Goal: Check status: Check status

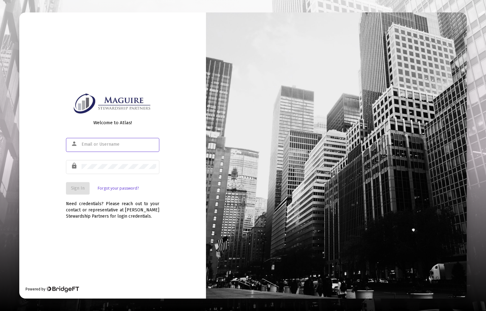
click at [116, 145] on input "text" at bounding box center [118, 144] width 75 height 5
type input "[PERSON_NAME][EMAIL_ADDRESS][PERSON_NAME][DOMAIN_NAME]"
click at [83, 186] on span "Sign In" at bounding box center [78, 187] width 14 height 5
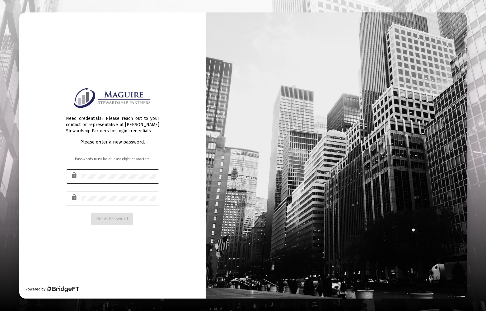
click at [81, 174] on div at bounding box center [81, 174] width 0 height 0
click at [121, 218] on span "Reset Password" at bounding box center [112, 218] width 32 height 5
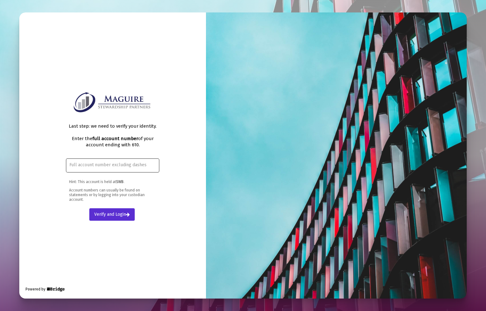
click at [99, 164] on input "text" at bounding box center [112, 164] width 87 height 5
paste input "[DATE]-2610"
click at [80, 164] on input "[DATE]-2610" at bounding box center [112, 164] width 87 height 5
type input "12082610"
click at [119, 214] on span "Verify and Login" at bounding box center [111, 213] width 35 height 5
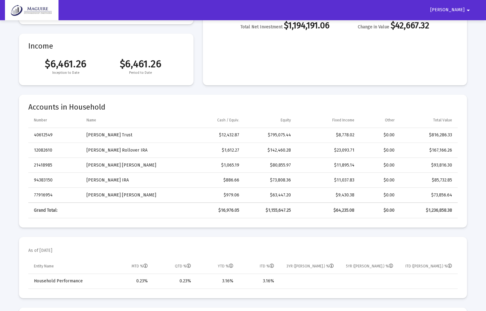
scroll to position [123, 0]
click at [103, 134] on td "[PERSON_NAME] Trust" at bounding box center [131, 135] width 99 height 15
click at [45, 135] on td "40612549" at bounding box center [55, 135] width 54 height 15
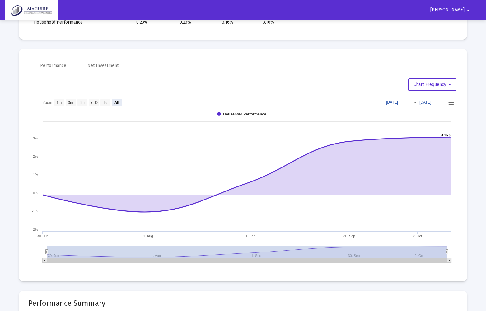
scroll to position [398, 0]
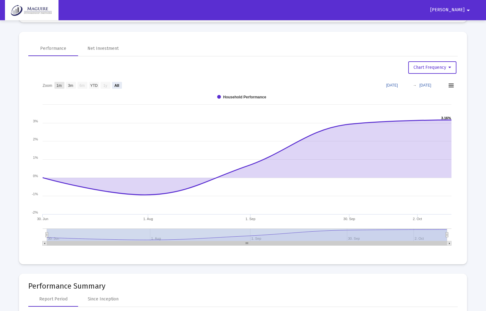
click at [58, 86] on text "1m" at bounding box center [59, 85] width 5 height 4
select select "View 1 month"
type input "[DATE]"
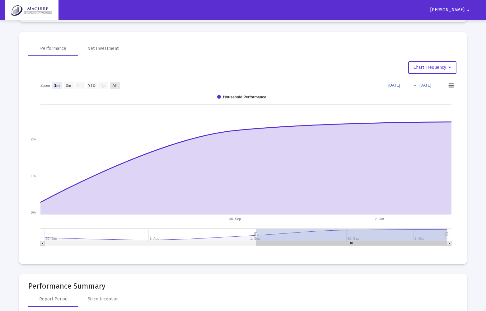
click at [116, 83] on text "All" at bounding box center [114, 85] width 4 height 4
select select "View all"
type input "[DATE]"
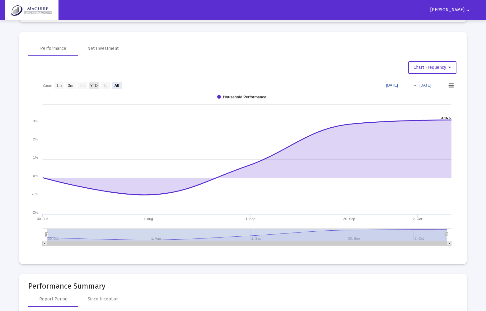
click at [96, 87] on text "YTD" at bounding box center [93, 85] width 7 height 4
select select "View year to date"
click at [116, 85] on text "All" at bounding box center [116, 85] width 5 height 4
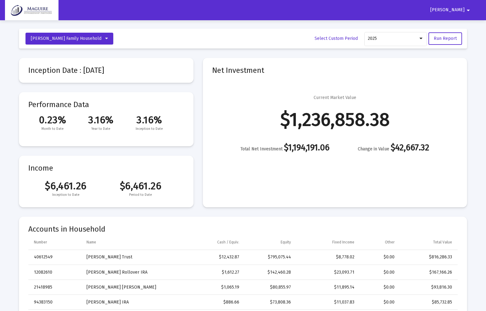
scroll to position [0, 0]
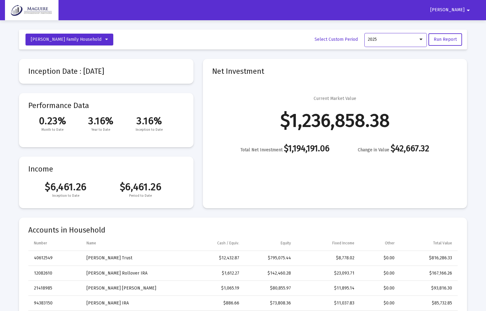
click at [421, 40] on div at bounding box center [421, 39] width 6 height 5
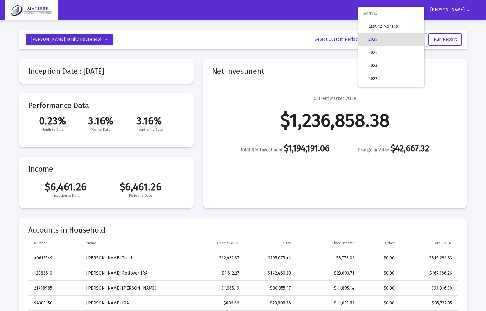
click at [392, 42] on span "2025" at bounding box center [393, 39] width 51 height 13
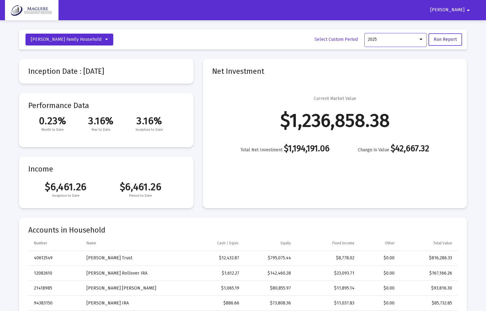
click at [442, 39] on span "Run Report" at bounding box center [445, 39] width 23 height 5
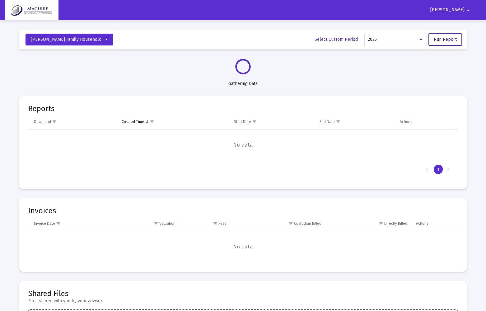
select select "View all"
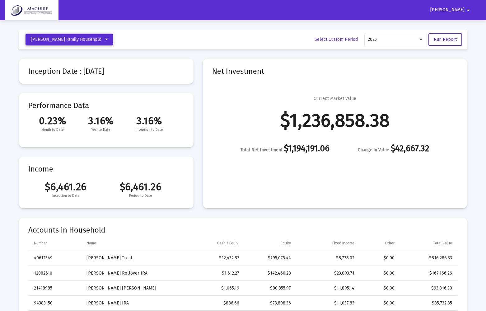
click at [105, 39] on icon at bounding box center [106, 39] width 3 height 4
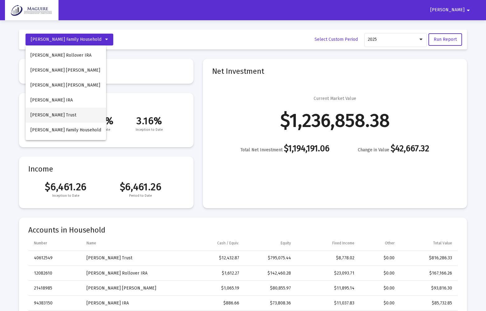
click at [65, 113] on button "[PERSON_NAME] Trust" at bounding box center [66, 115] width 81 height 15
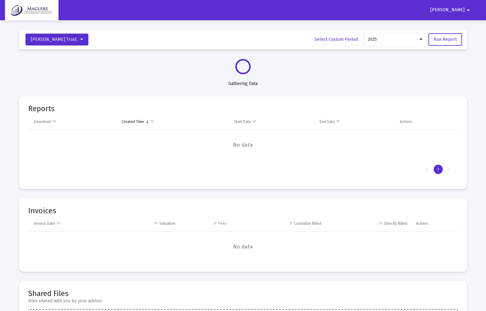
select select "View all"
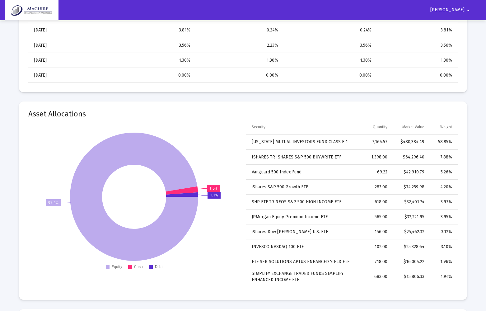
scroll to position [582, 0]
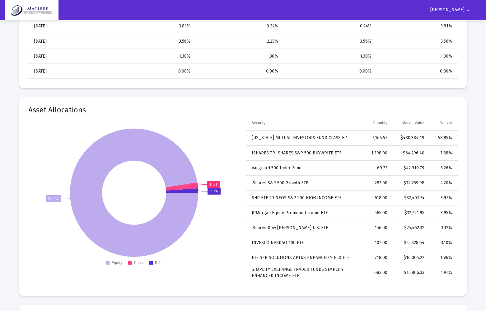
click at [130, 263] on rect at bounding box center [130, 263] width 4 height 4
click at [129, 263] on rect at bounding box center [130, 263] width 4 height 4
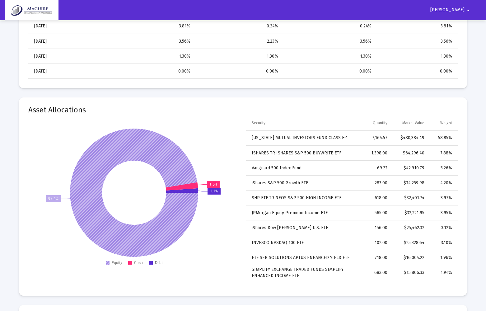
click at [106, 263] on rect at bounding box center [108, 263] width 4 height 4
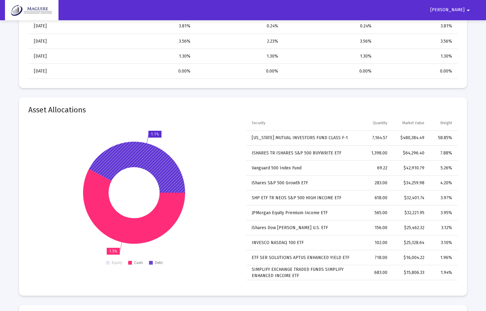
click at [152, 262] on rect at bounding box center [151, 263] width 4 height 4
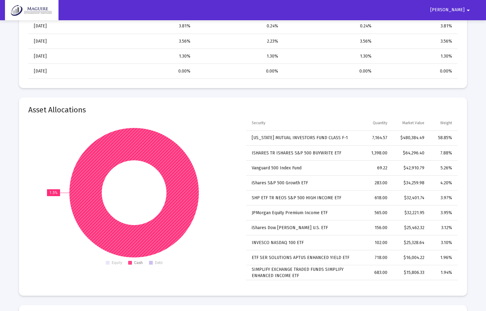
click at [163, 234] on icon at bounding box center [133, 192] width 129 height 129
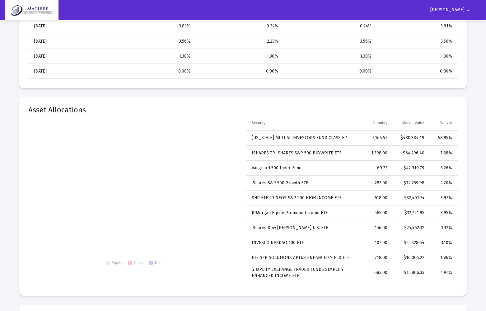
click at [152, 263] on rect at bounding box center [151, 263] width 4 height 4
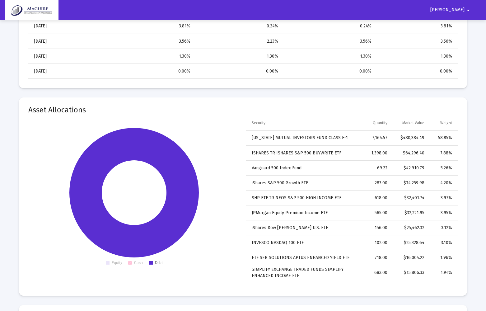
click at [130, 263] on rect at bounding box center [130, 263] width 4 height 4
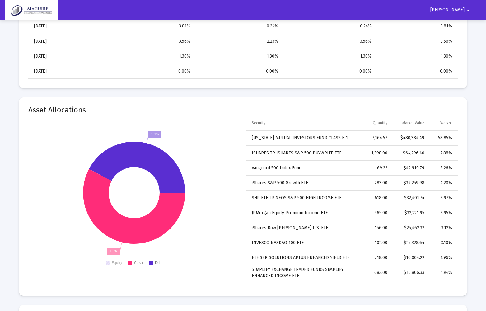
click at [109, 262] on rect at bounding box center [108, 263] width 4 height 4
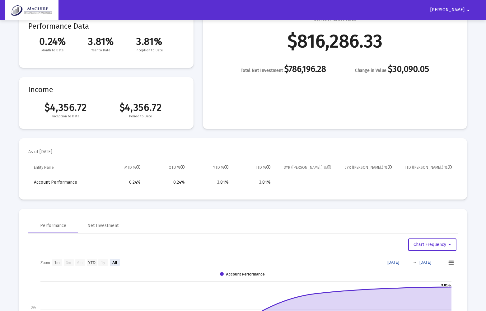
scroll to position [0, 0]
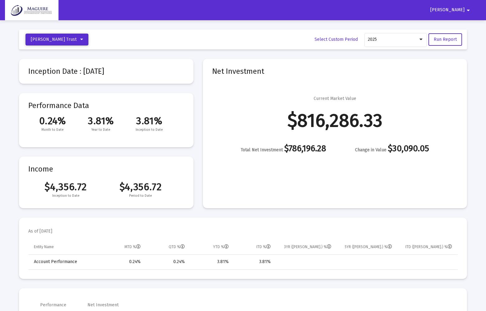
click at [75, 40] on button "[PERSON_NAME] Trust" at bounding box center [57, 40] width 63 height 12
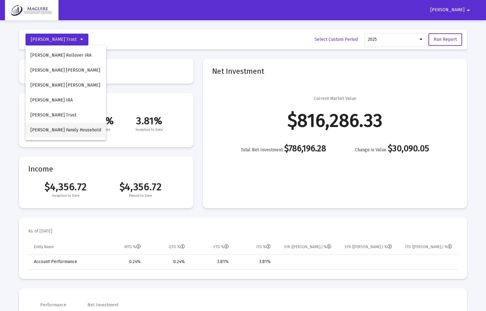
click at [80, 131] on span "[PERSON_NAME] Family Household" at bounding box center [65, 129] width 71 height 5
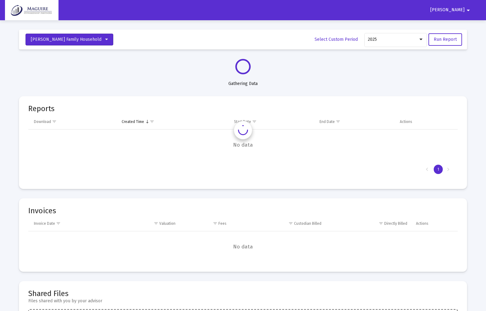
select select "View all"
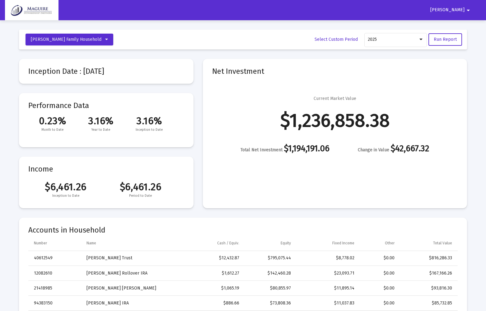
click at [467, 10] on mat-icon "arrow_drop_down" at bounding box center [467, 10] width 7 height 12
click at [470, 27] on button "Logout" at bounding box center [465, 26] width 35 height 15
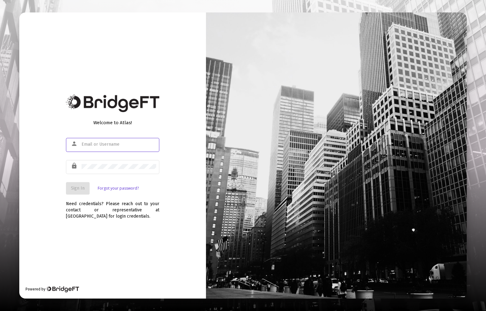
type input "[PERSON_NAME][EMAIL_ADDRESS][PERSON_NAME][DOMAIN_NAME]"
